Goal: Find specific page/section: Find specific page/section

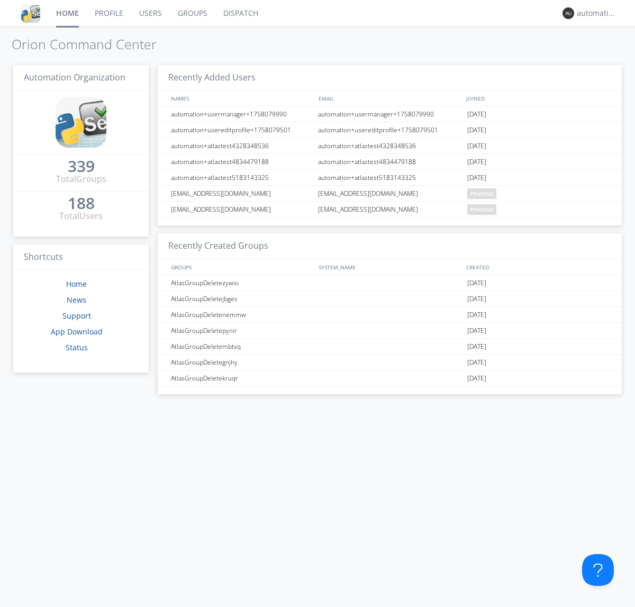
click at [240, 13] on link "Dispatch" at bounding box center [241, 13] width 51 height 26
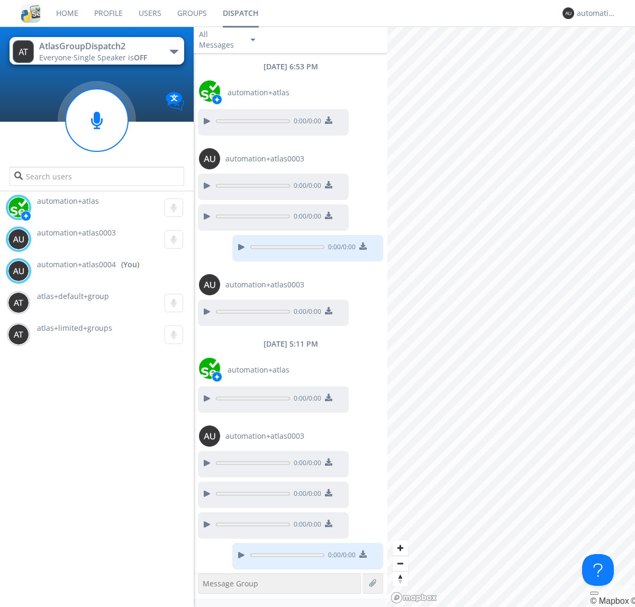
scroll to position [65, 0]
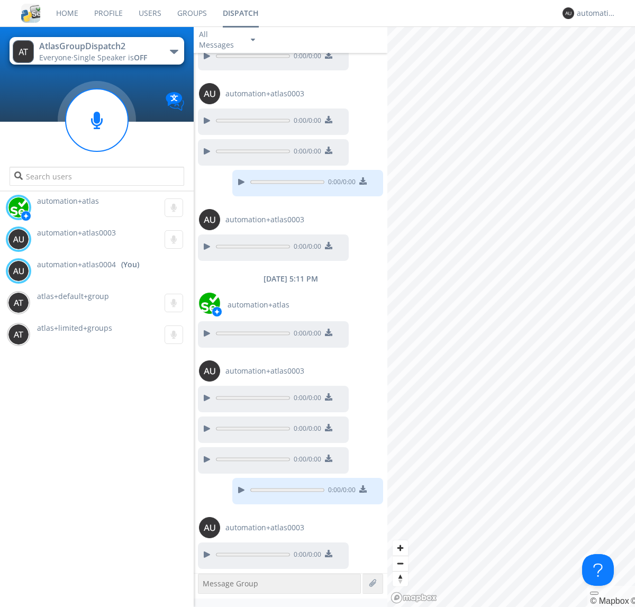
click at [174, 51] on div "button" at bounding box center [174, 52] width 8 height 4
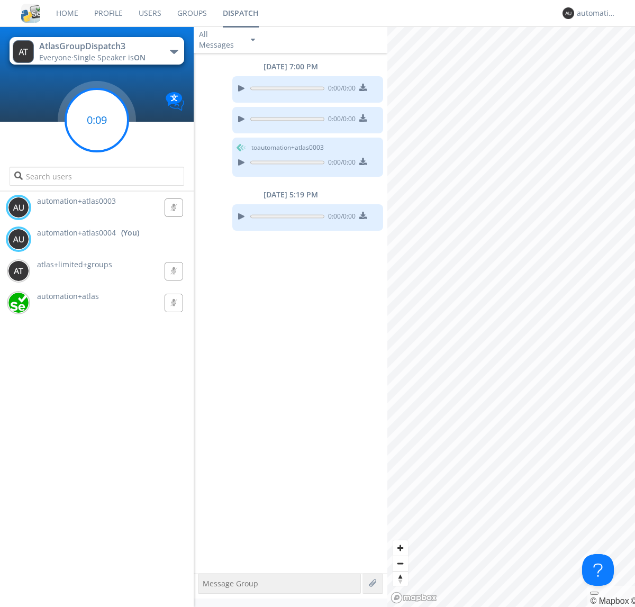
click at [97, 120] on g at bounding box center [97, 120] width 62 height 62
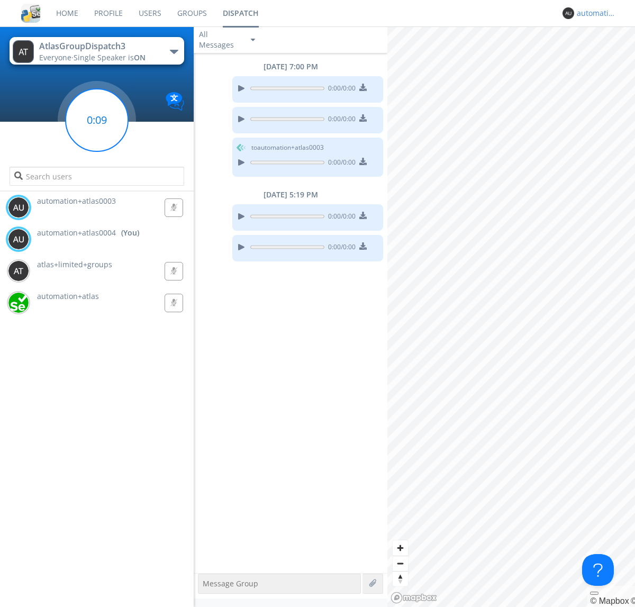
click at [594, 13] on div "automation+atlas0004" at bounding box center [597, 13] width 40 height 11
